Goal: Find contact information: Find contact information

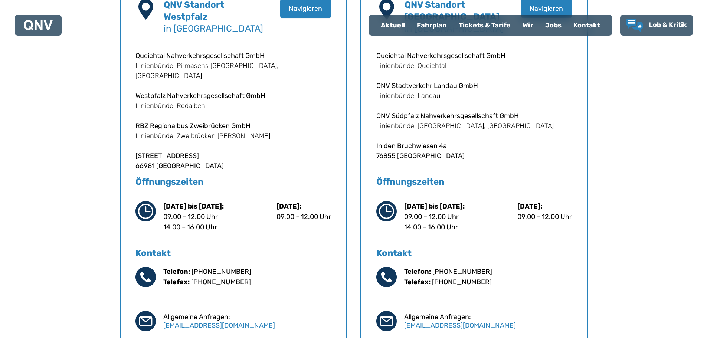
scroll to position [297, 0]
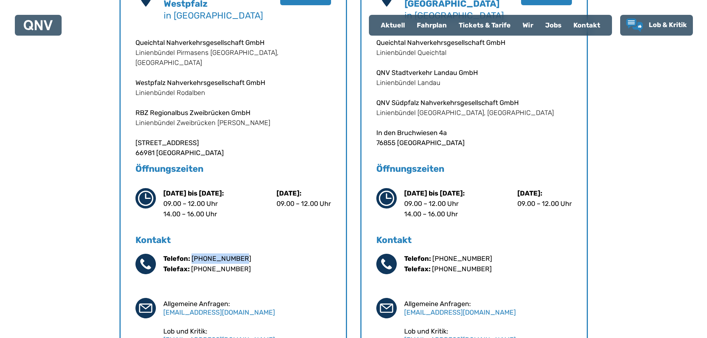
drag, startPoint x: 244, startPoint y: 260, endPoint x: 191, endPoint y: 257, distance: 53.1
click at [191, 257] on div "Telefon: [PHONE_NUMBER] Telefax: [PHONE_NUMBER]" at bounding box center [247, 263] width 168 height 21
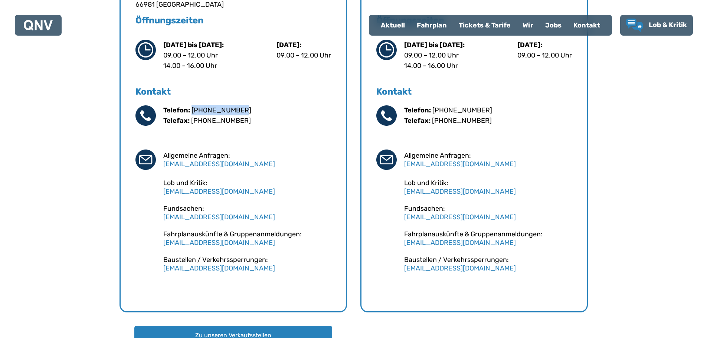
scroll to position [371, 0]
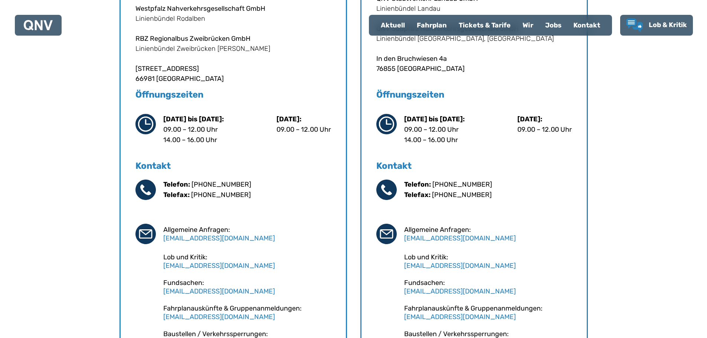
click at [490, 186] on div "Telefon: [PHONE_NUMBER] Telefax: [PHONE_NUMBER]" at bounding box center [488, 189] width 168 height 21
drag, startPoint x: 493, startPoint y: 184, endPoint x: 433, endPoint y: 186, distance: 60.5
click at [433, 186] on div "Telefon: [PHONE_NUMBER] Telefax: [PHONE_NUMBER]" at bounding box center [488, 189] width 168 height 21
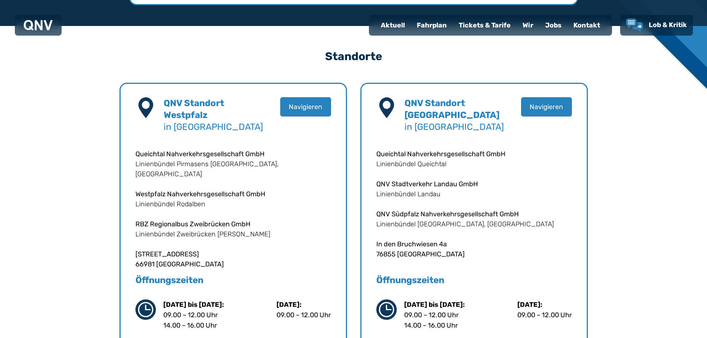
scroll to position [334, 0]
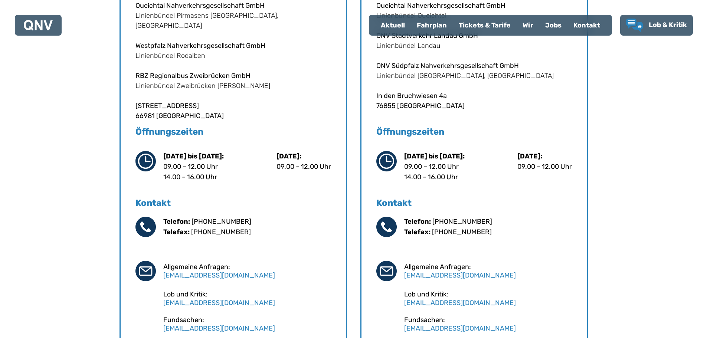
click at [630, 230] on div "Standorte QNV Standort [GEOGRAPHIC_DATA] in [GEOGRAPHIC_DATA] Navigieren Queich…" at bounding box center [353, 175] width 642 height 561
drag, startPoint x: 487, startPoint y: 221, endPoint x: 432, endPoint y: 221, distance: 54.9
click at [432, 221] on div "Telefon: [PHONE_NUMBER] Telefax: [PHONE_NUMBER]" at bounding box center [488, 226] width 168 height 21
click at [633, 219] on div "Standorte QNV Standort [GEOGRAPHIC_DATA] in [GEOGRAPHIC_DATA] Navigieren Queich…" at bounding box center [353, 175] width 642 height 561
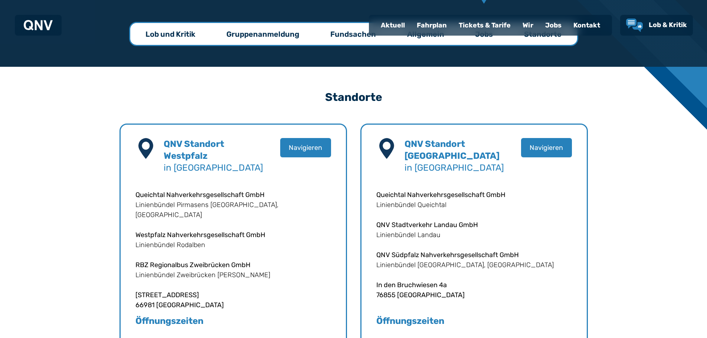
scroll to position [111, 0]
